Goal: Navigation & Orientation: Find specific page/section

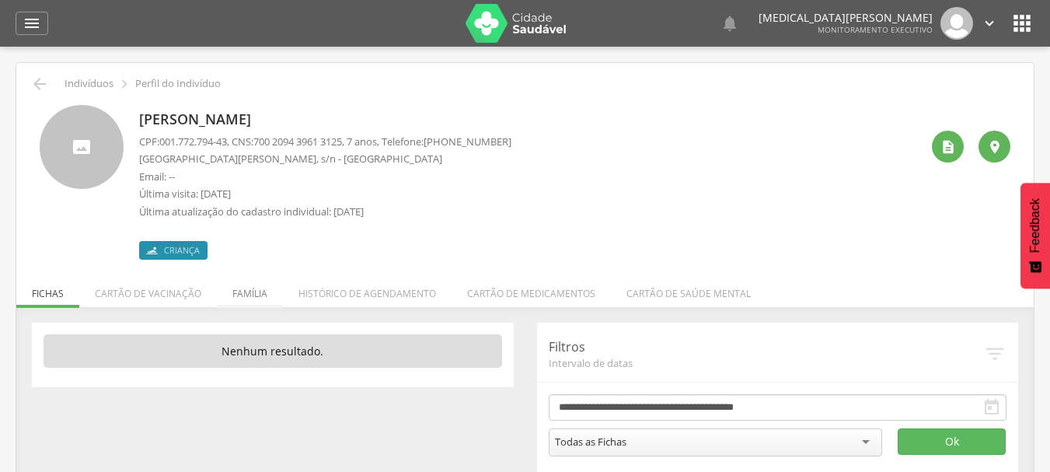
click at [269, 293] on li "Família" at bounding box center [250, 289] width 66 height 37
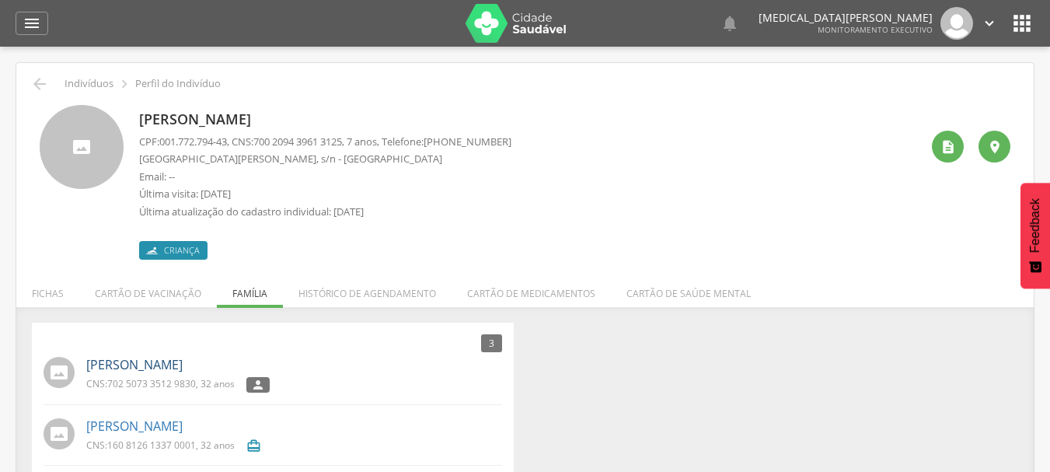
click at [183, 363] on link "[PERSON_NAME]" at bounding box center [134, 365] width 96 height 18
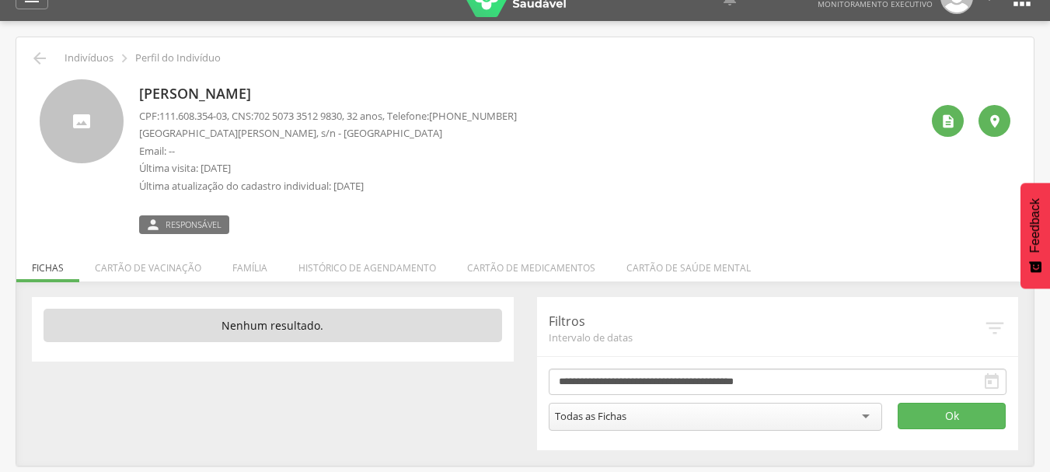
scroll to position [47, 0]
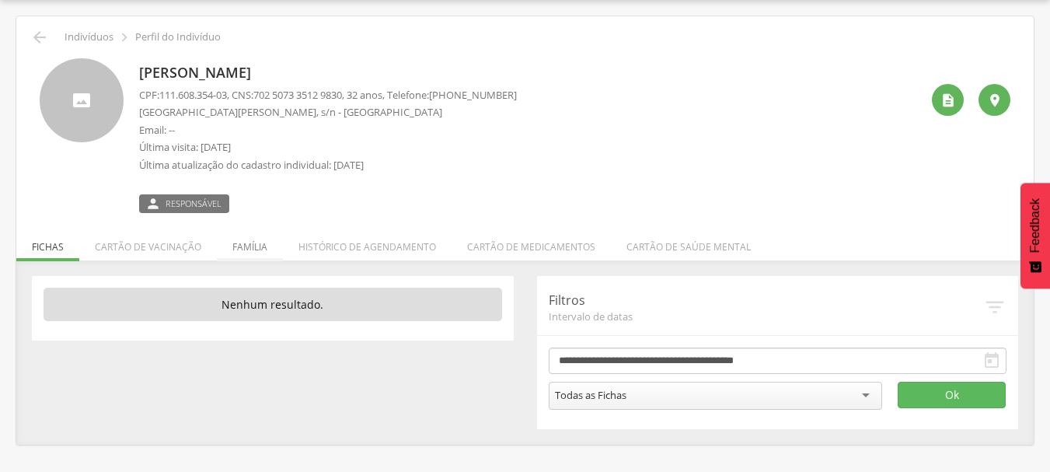
click at [249, 236] on li "Família" at bounding box center [250, 243] width 66 height 37
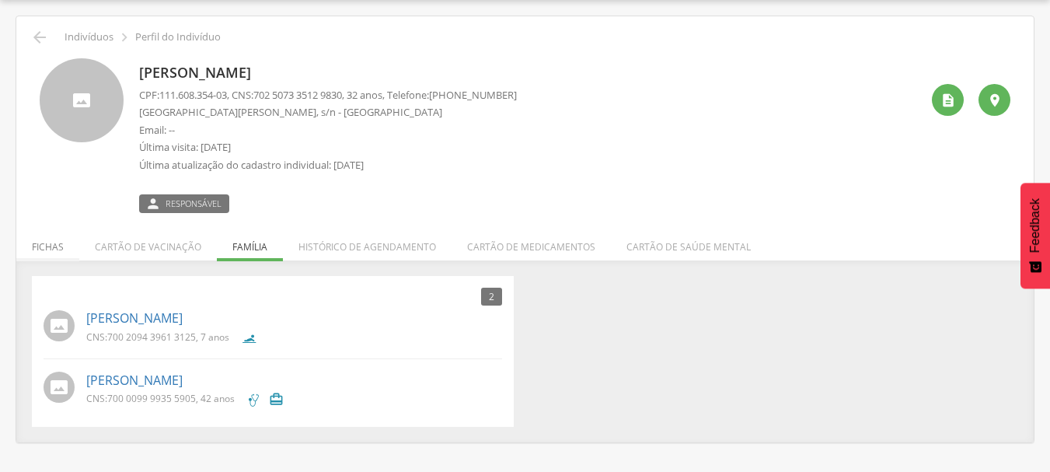
click at [53, 245] on li "Fichas" at bounding box center [47, 243] width 63 height 37
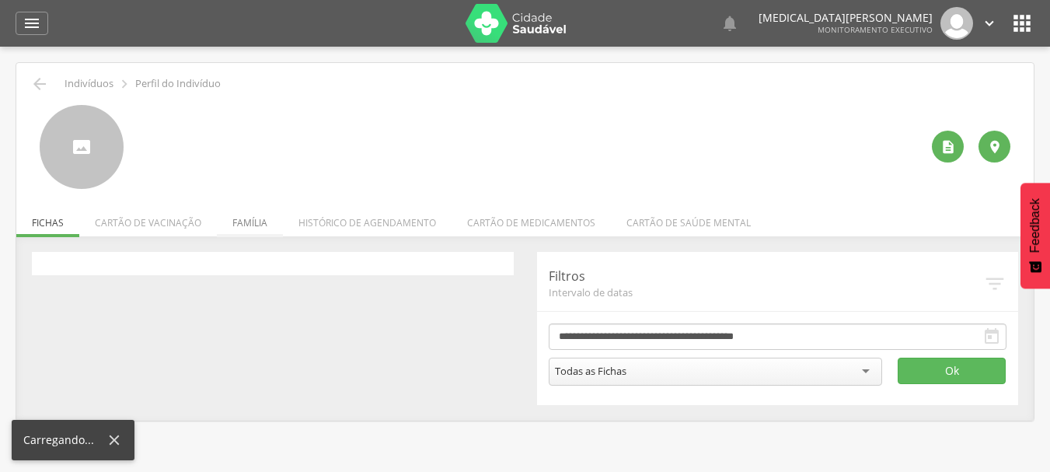
click at [257, 213] on div " Indivíduos  Perfil do Indivíduo   Fichas Cartão de vacinação Família Histó…" at bounding box center [524, 241] width 1017 height 357
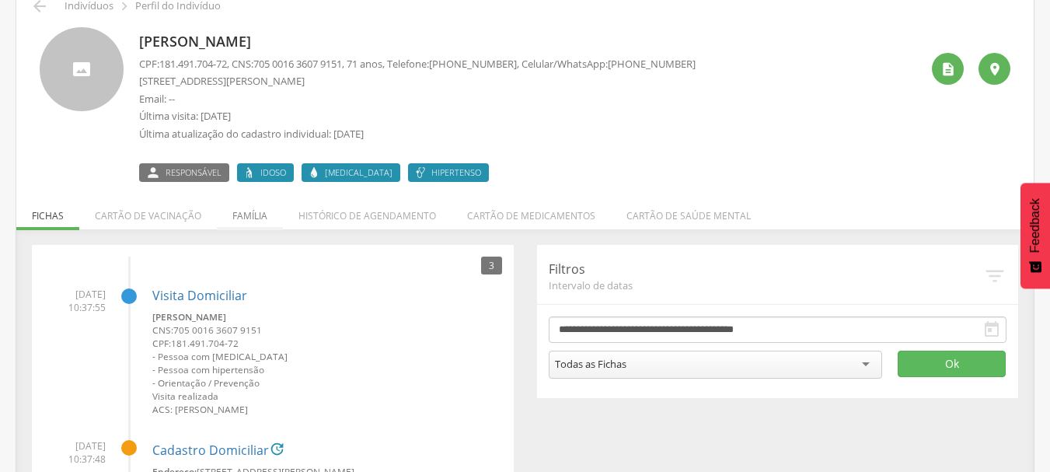
click at [239, 224] on li "Família" at bounding box center [250, 211] width 66 height 37
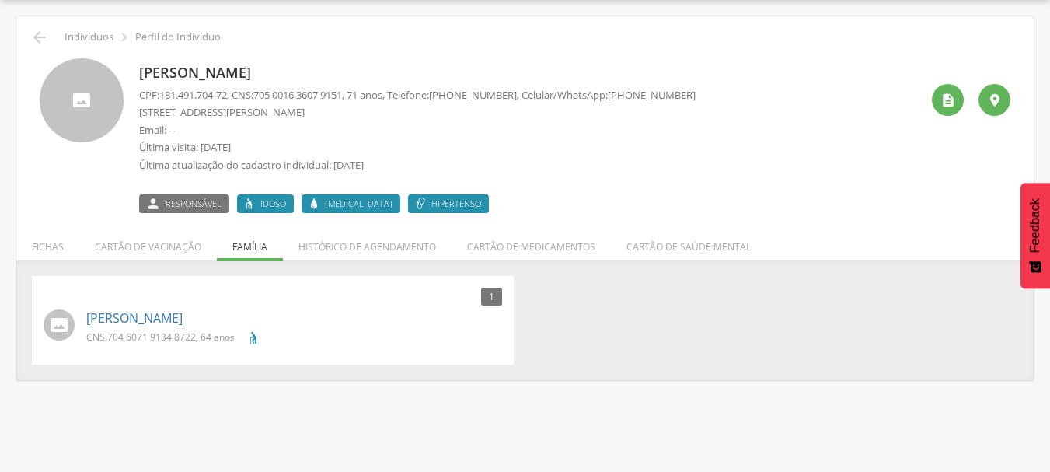
scroll to position [47, 0]
